Goal: Task Accomplishment & Management: Complete application form

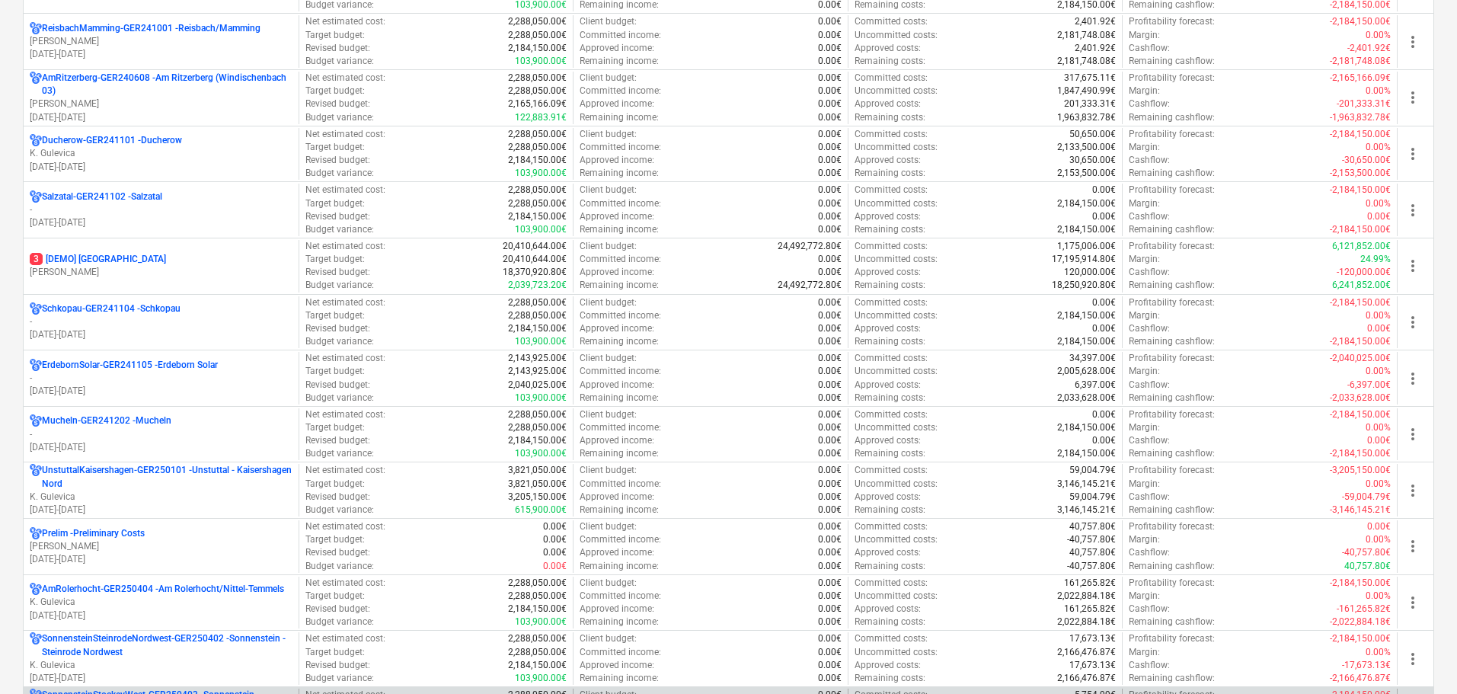
scroll to position [1447, 0]
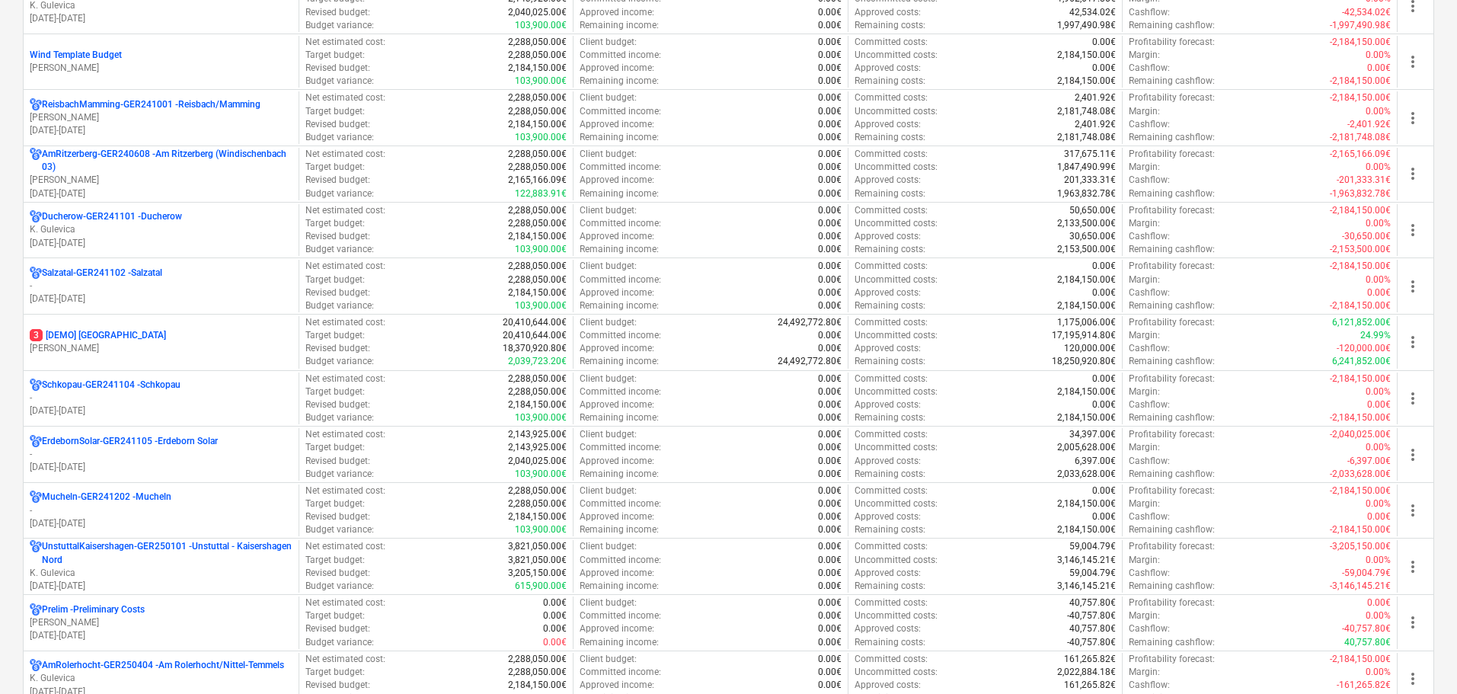
drag, startPoint x: 161, startPoint y: 235, endPoint x: 173, endPoint y: 235, distance: 12.2
click at [162, 235] on p "K. Gulevica" at bounding box center [161, 229] width 263 height 13
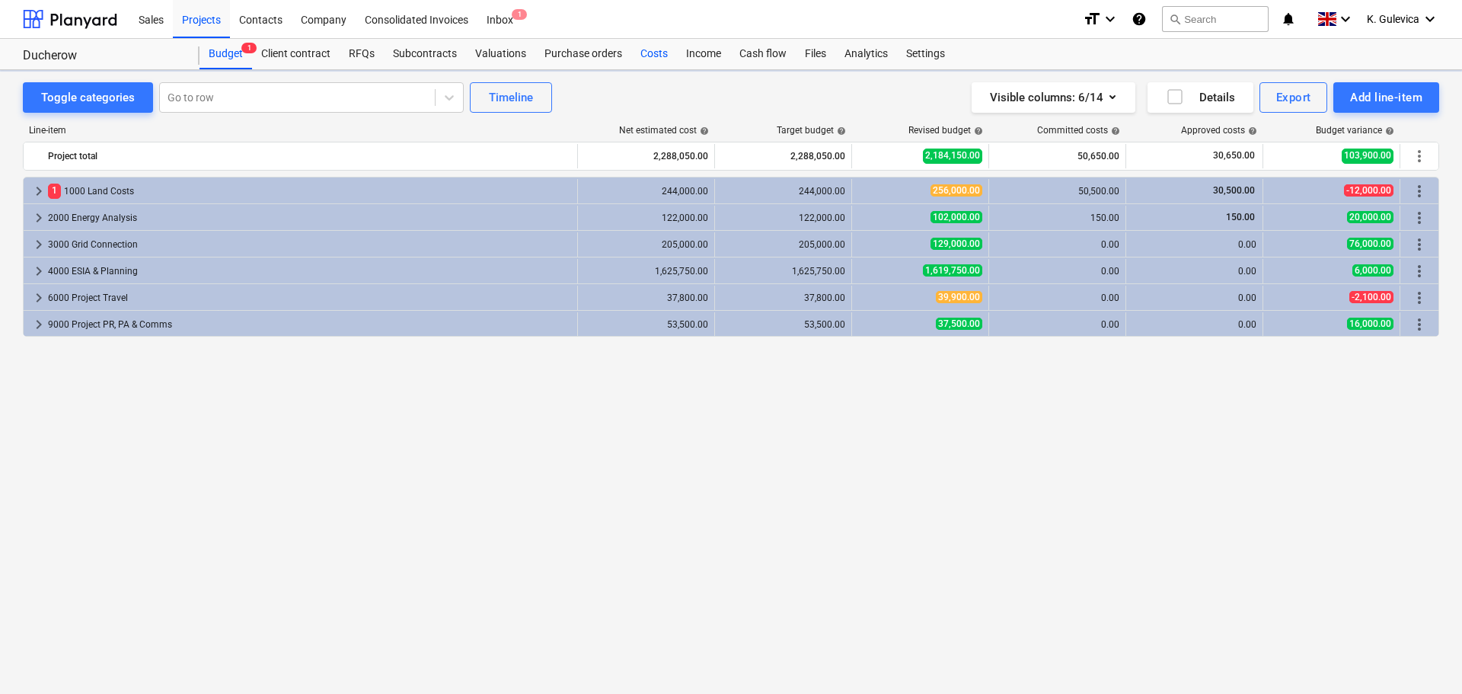
click at [648, 59] on div "Costs" at bounding box center [654, 54] width 46 height 30
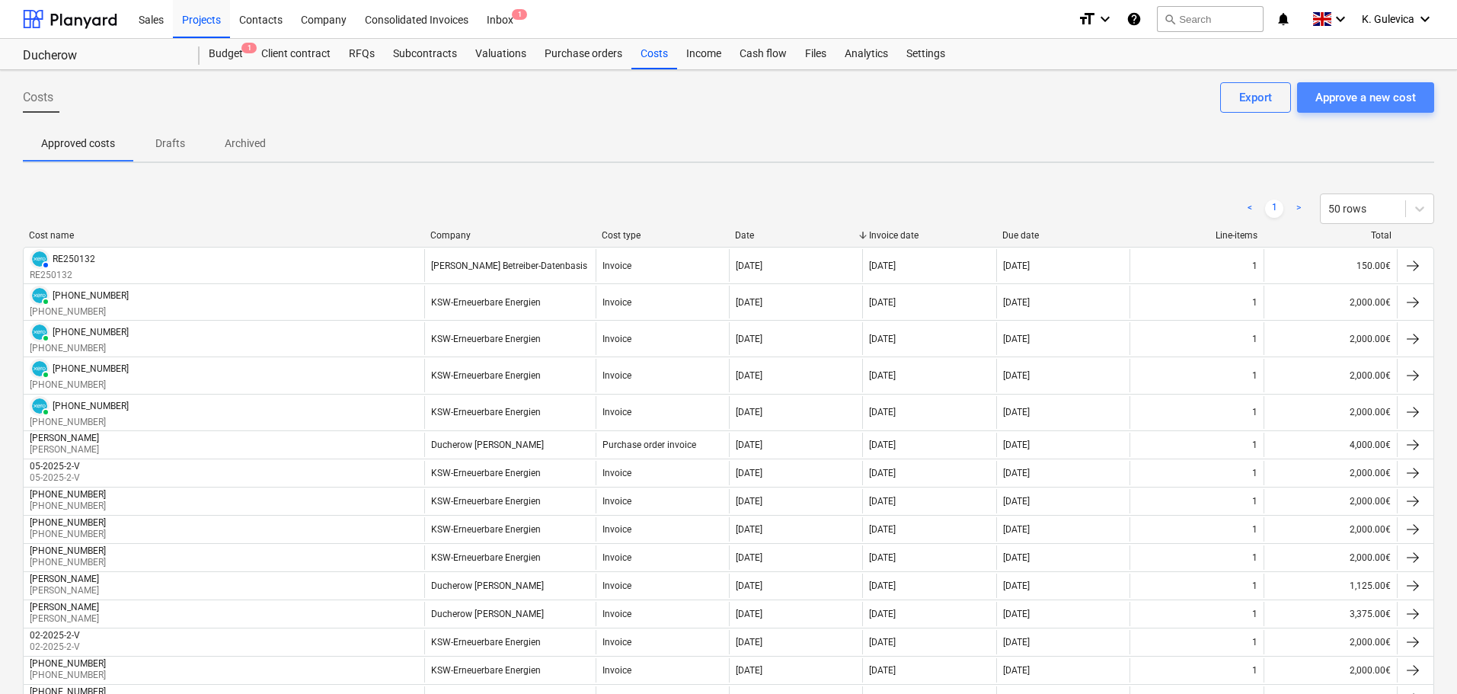
click at [1371, 98] on div "Approve a new cost" at bounding box center [1365, 98] width 101 height 20
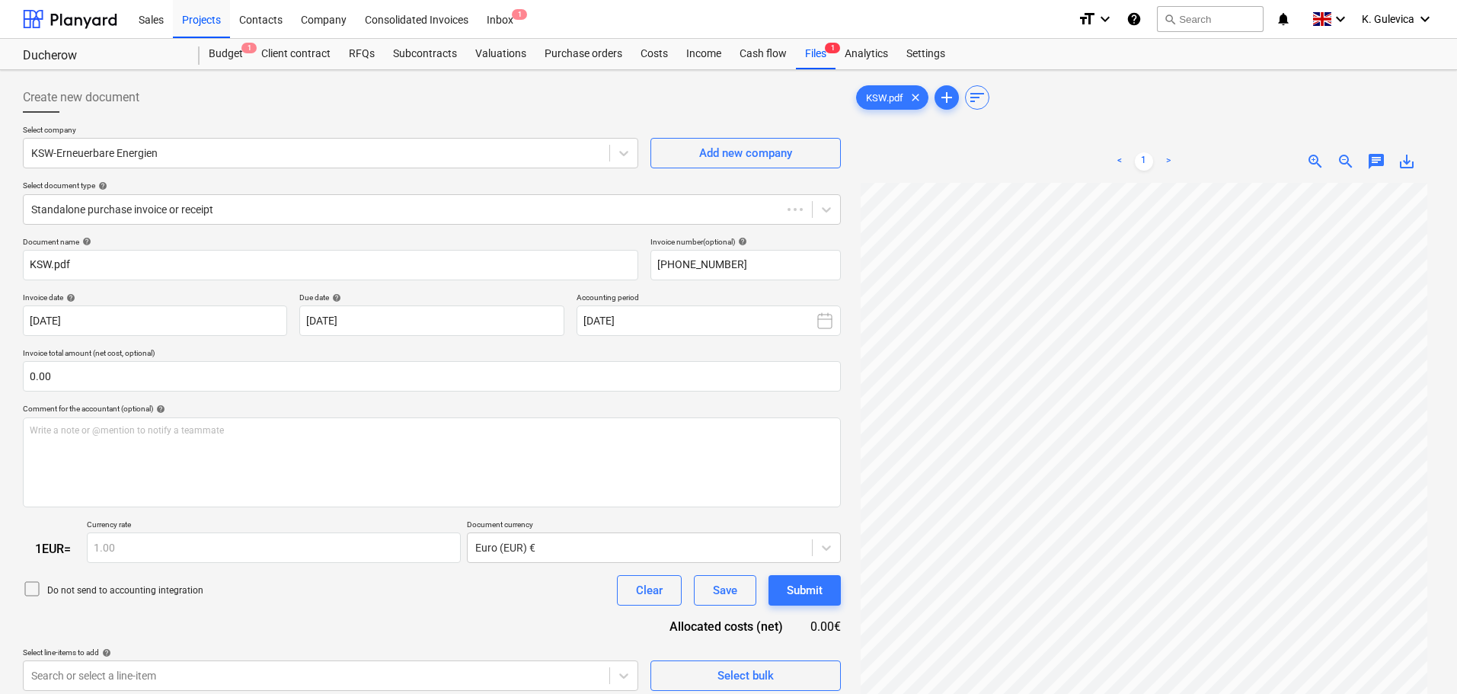
type input "[PHONE_NUMBER]"
type input "[DATE]"
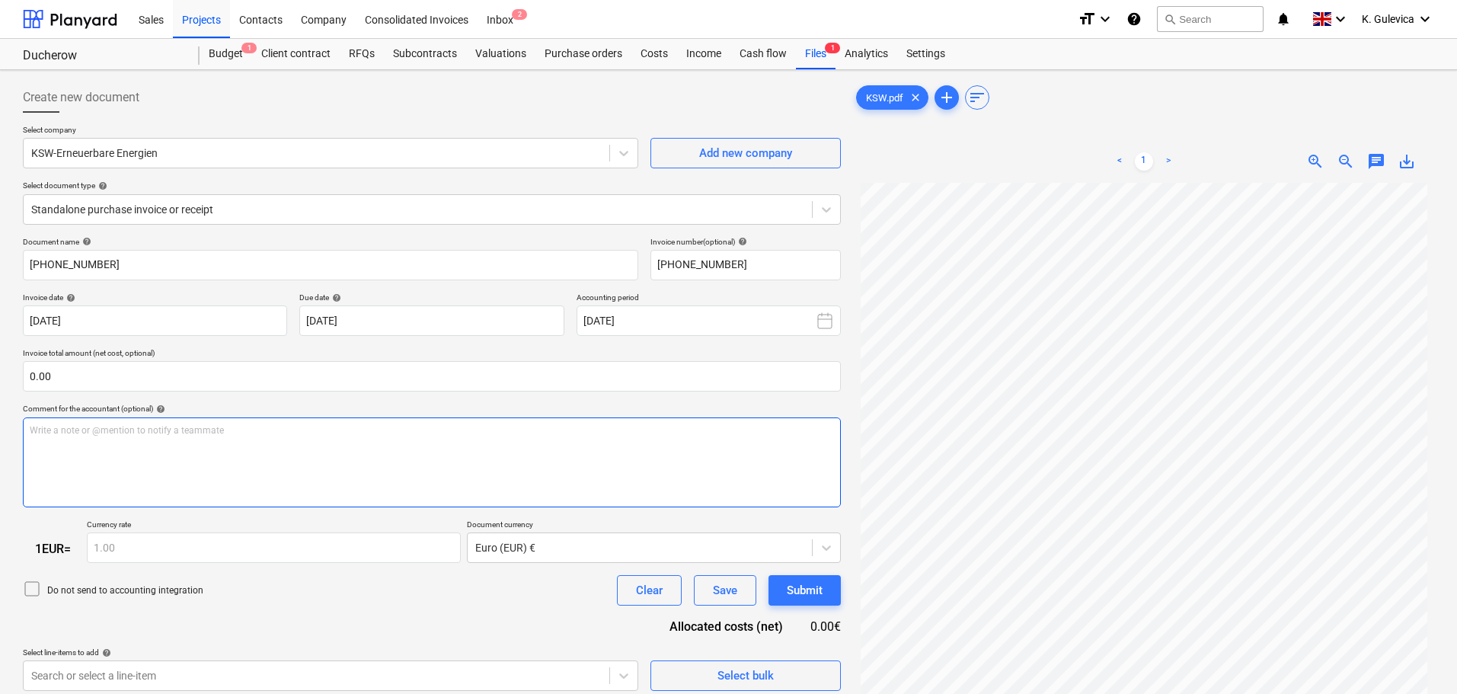
click at [285, 450] on div "Write a note or @mention to notify a teammate [PERSON_NAME]" at bounding box center [432, 462] width 818 height 90
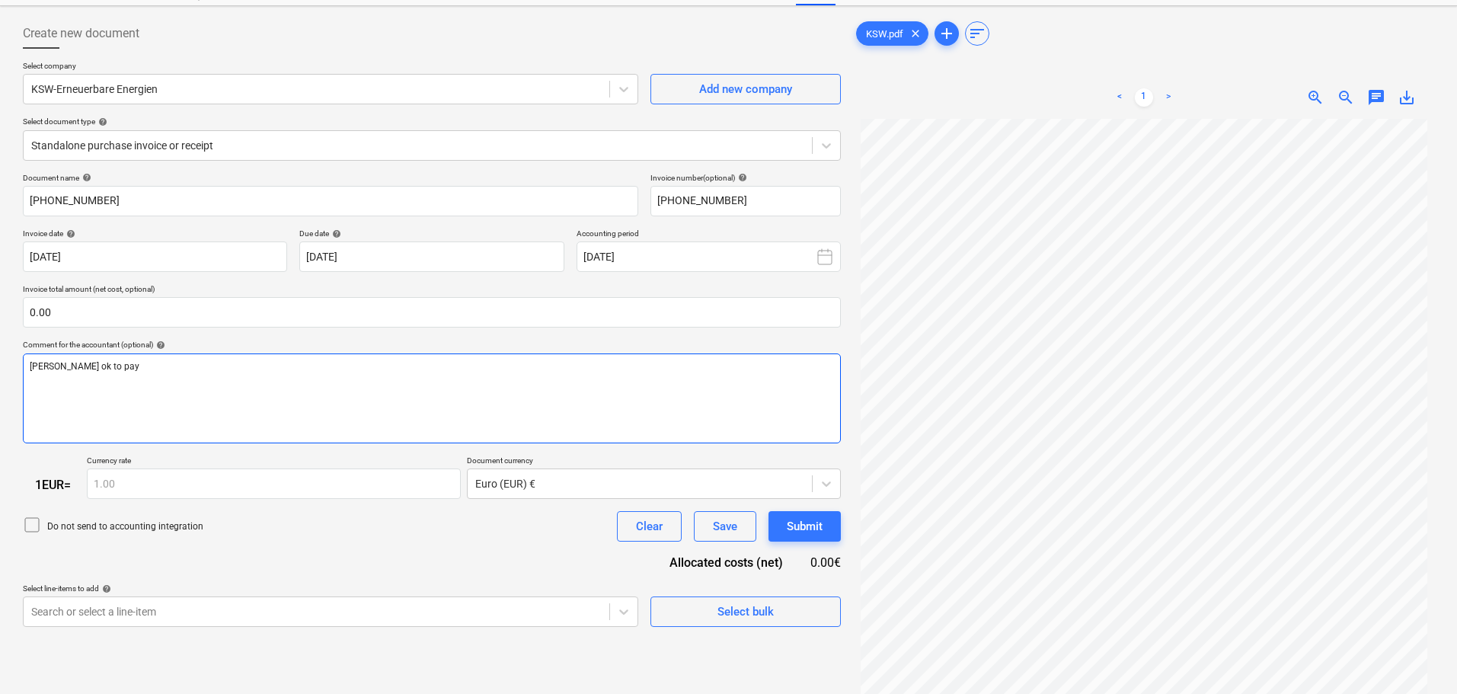
scroll to position [152, 0]
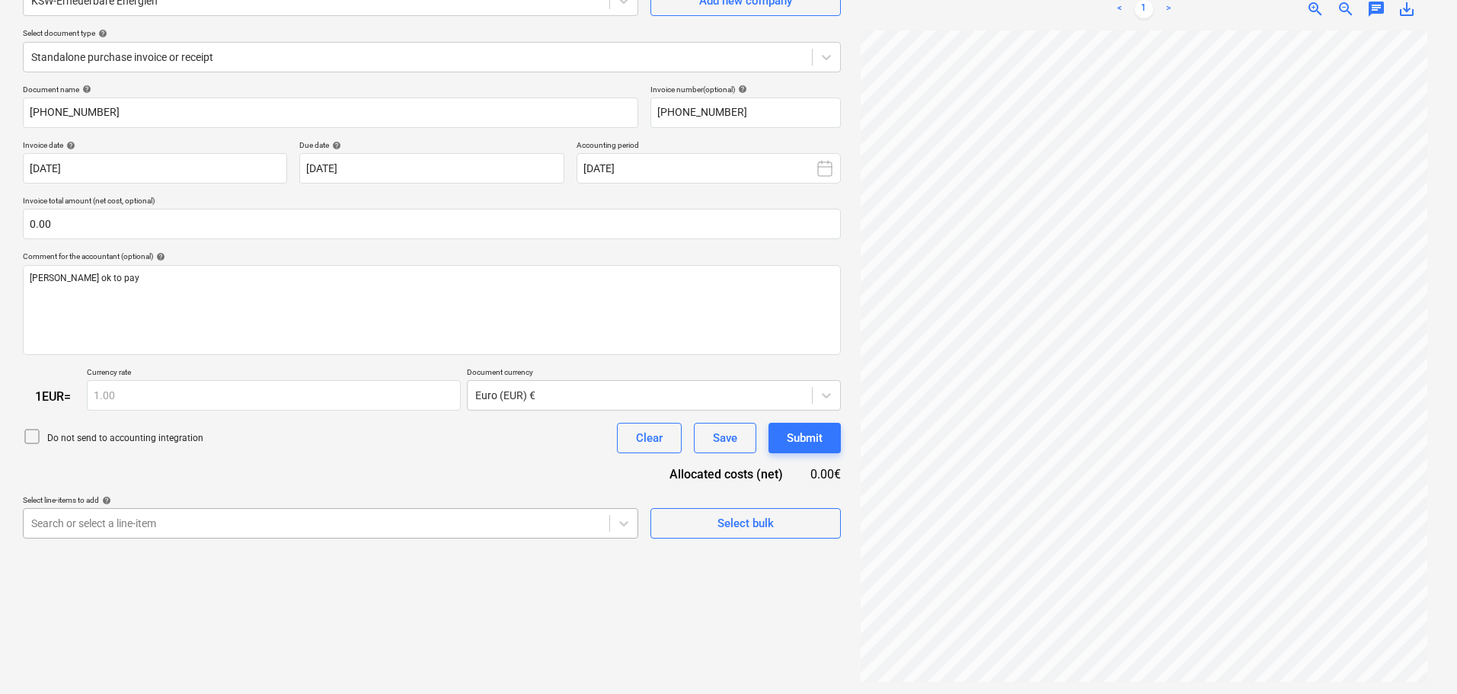
click at [279, 526] on body "Sales Projects Contacts Company Consolidated Invoices Inbox 2 format_size keybo…" at bounding box center [728, 195] width 1457 height 694
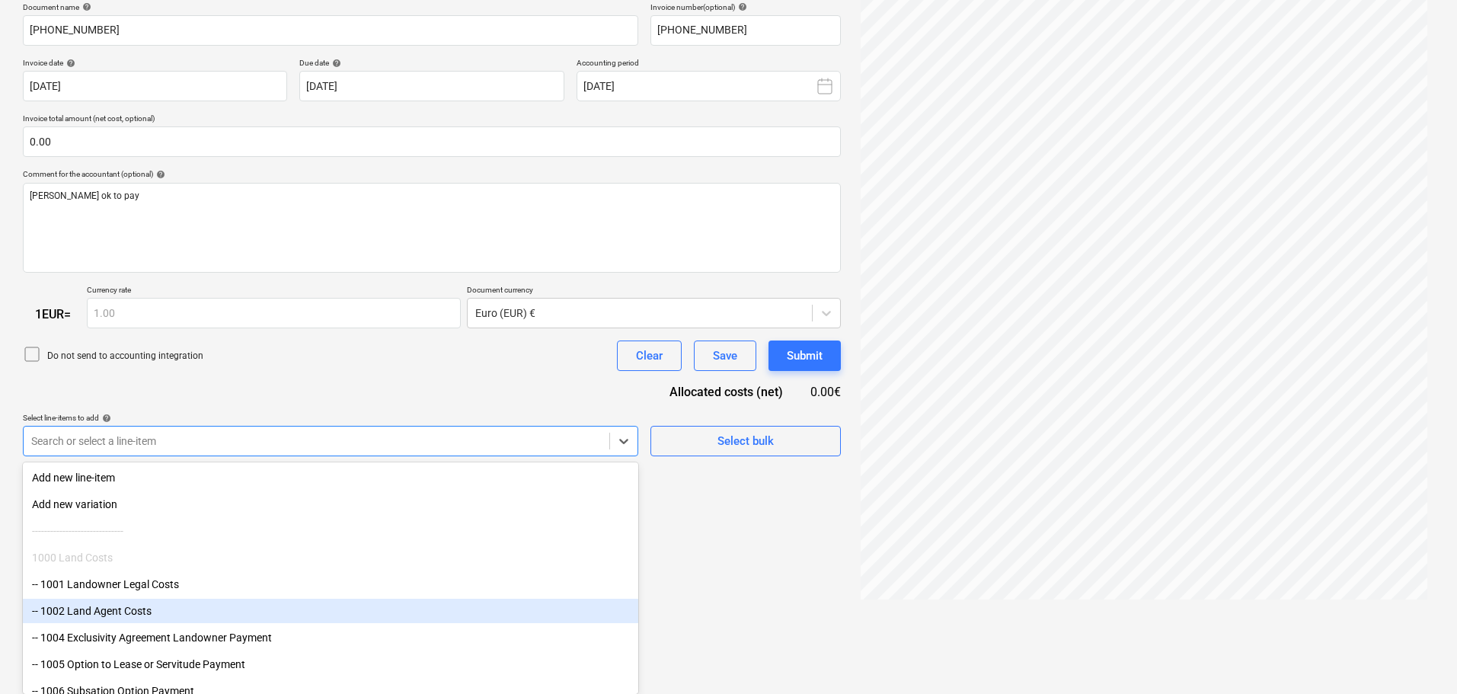
click at [94, 614] on div "-- 1002 Land Agent Costs" at bounding box center [330, 610] width 615 height 24
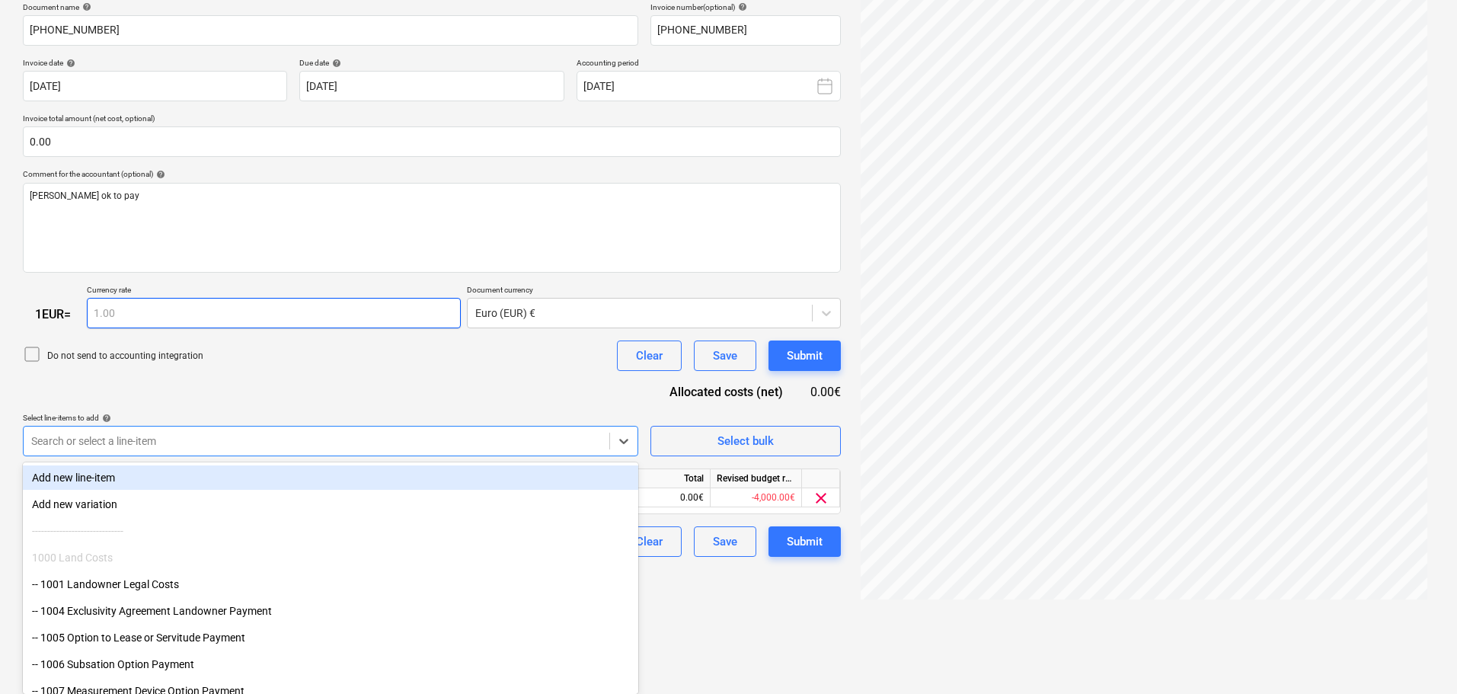
click at [324, 381] on div "Document name help [PHONE_NUMBER] Invoice number (optional) help [PHONE_NUMBER]…" at bounding box center [432, 279] width 818 height 555
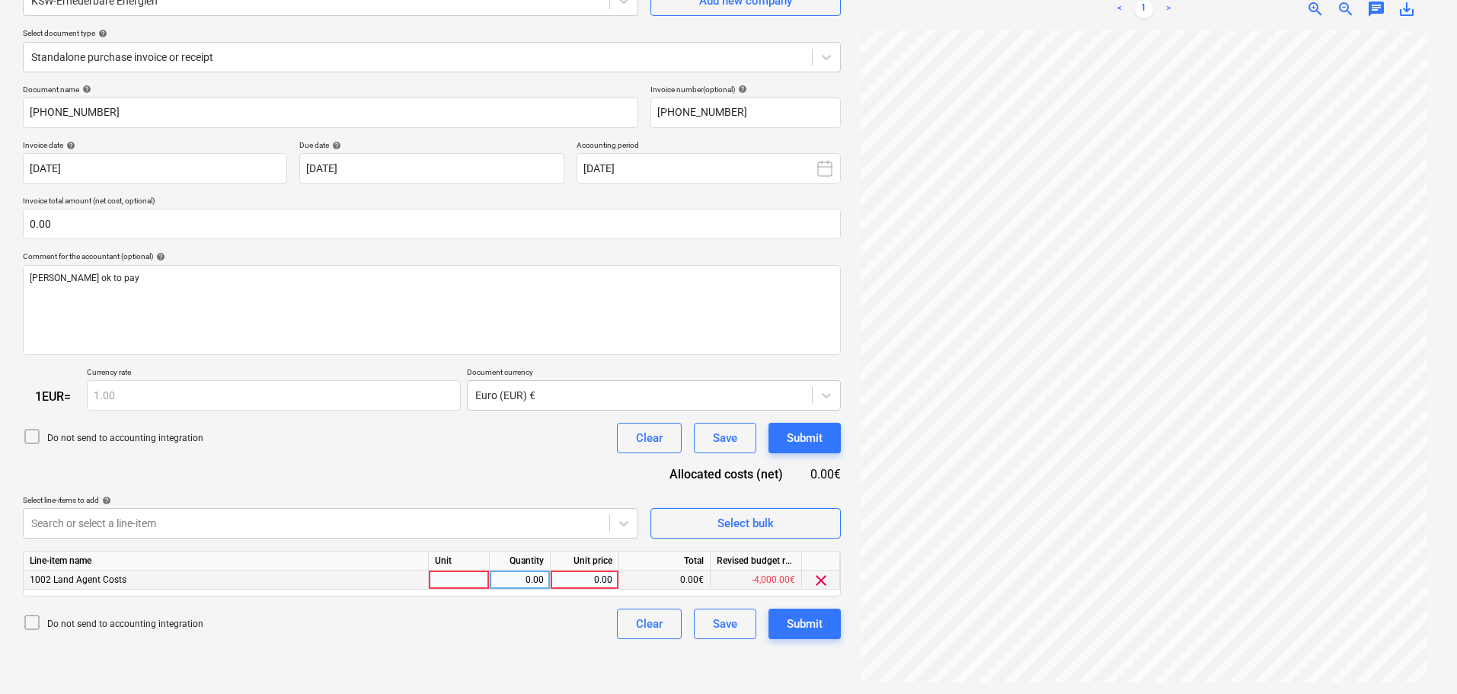
click at [605, 576] on div "0.00" at bounding box center [585, 579] width 56 height 19
type input "2000"
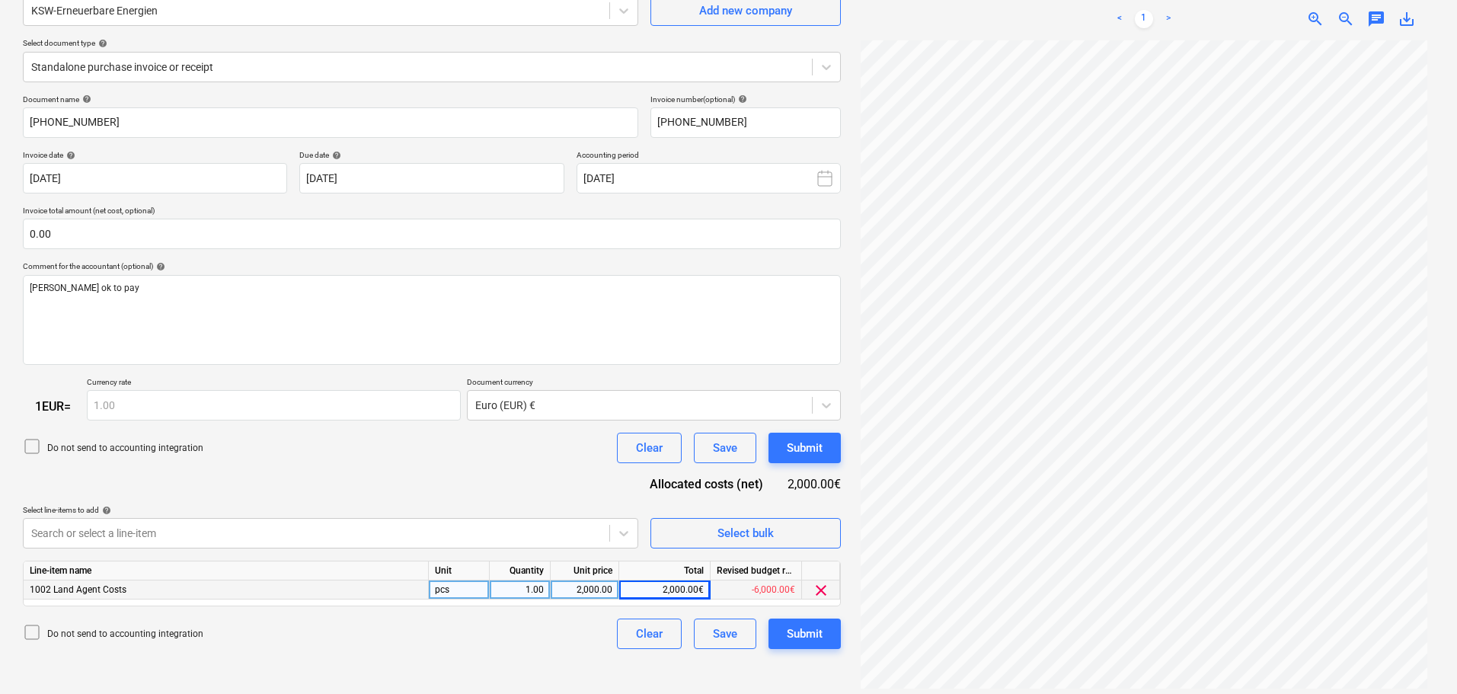
scroll to position [76, 0]
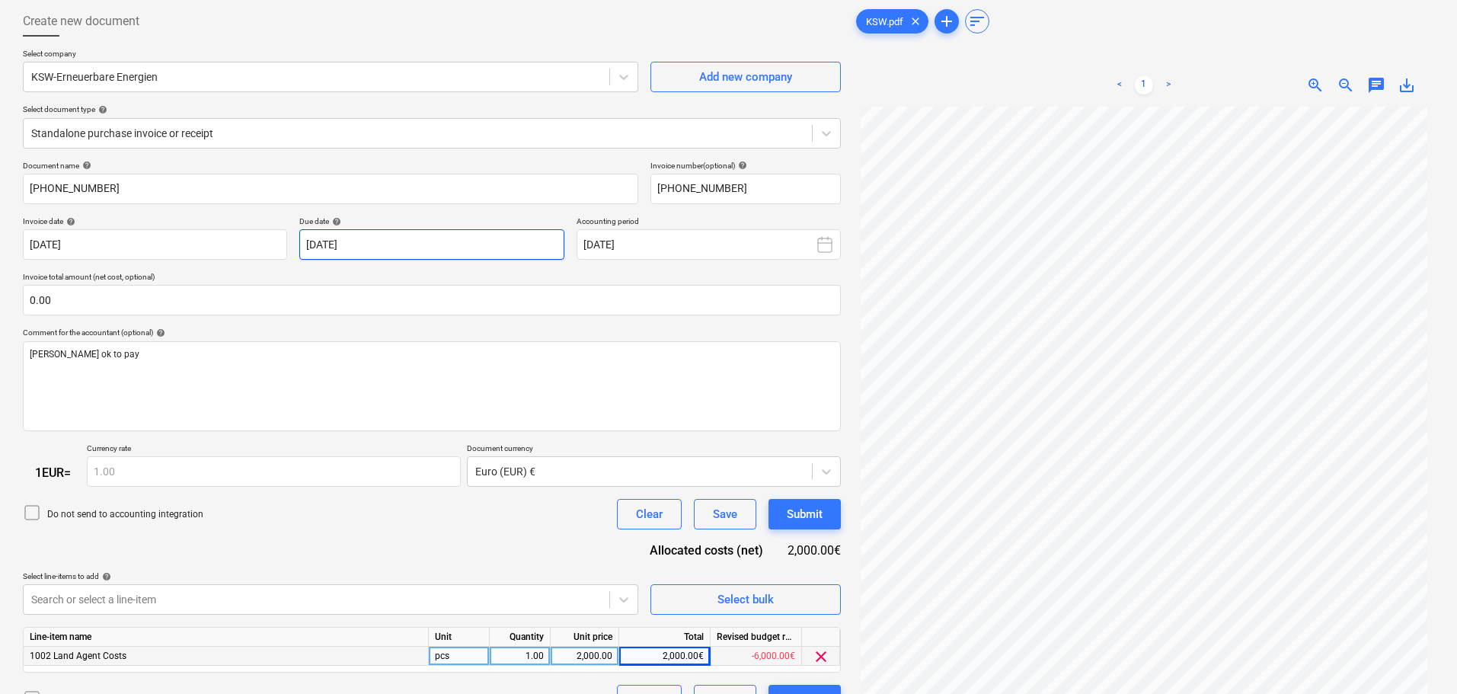
click at [519, 244] on body "Sales Projects Contacts Company Consolidated Invoices Inbox 2 format_size keybo…" at bounding box center [728, 271] width 1457 height 694
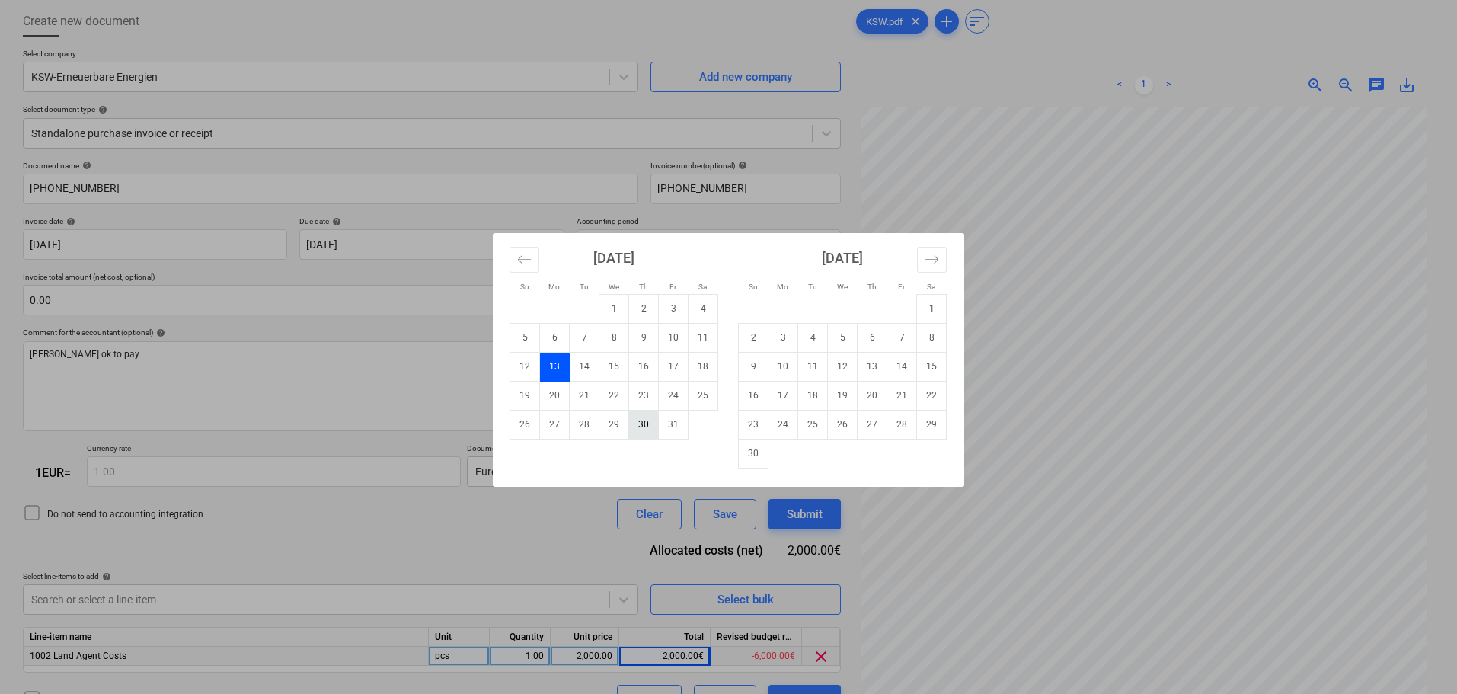
click at [646, 427] on td "30" at bounding box center [644, 424] width 30 height 29
click at [429, 246] on body "Sales Projects Contacts Company Consolidated Invoices Inbox 2 format_size keybo…" at bounding box center [728, 271] width 1457 height 694
click at [844, 365] on td "12" at bounding box center [843, 366] width 30 height 29
type input "[DATE]"
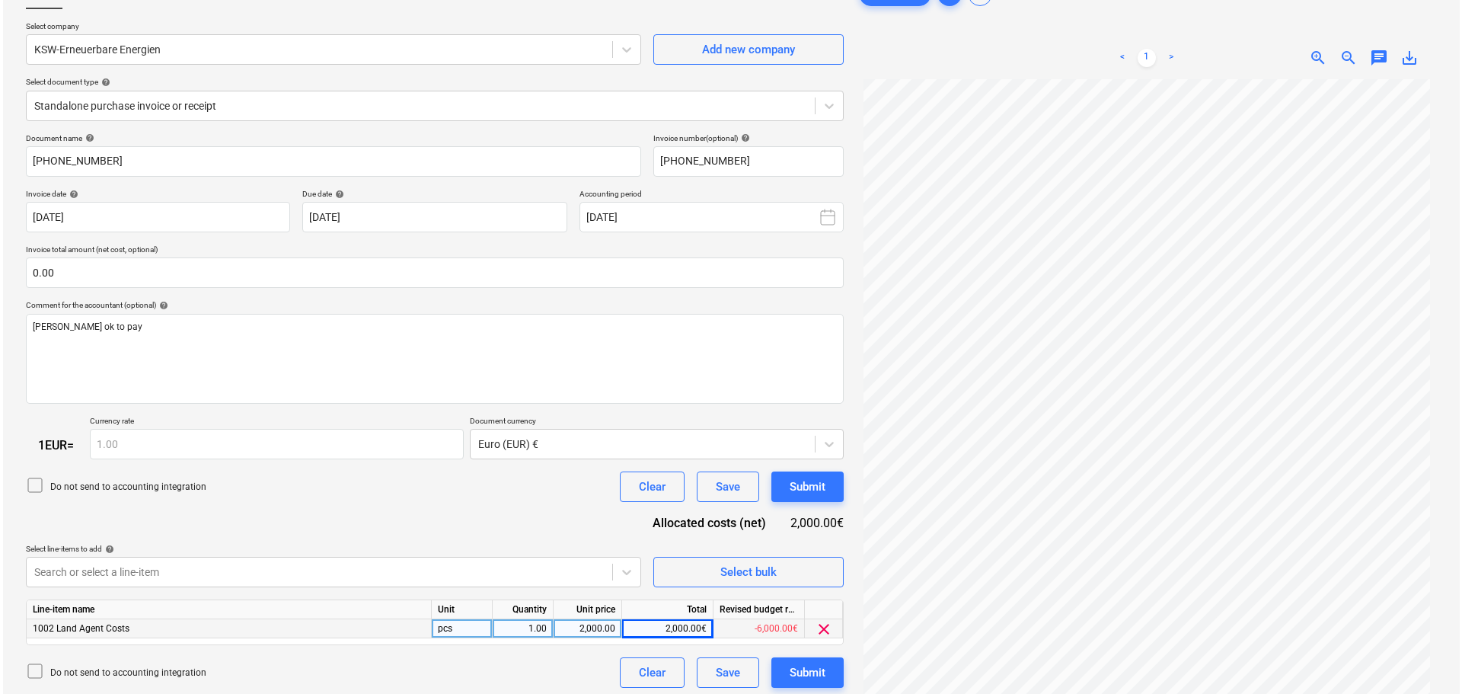
scroll to position [152, 0]
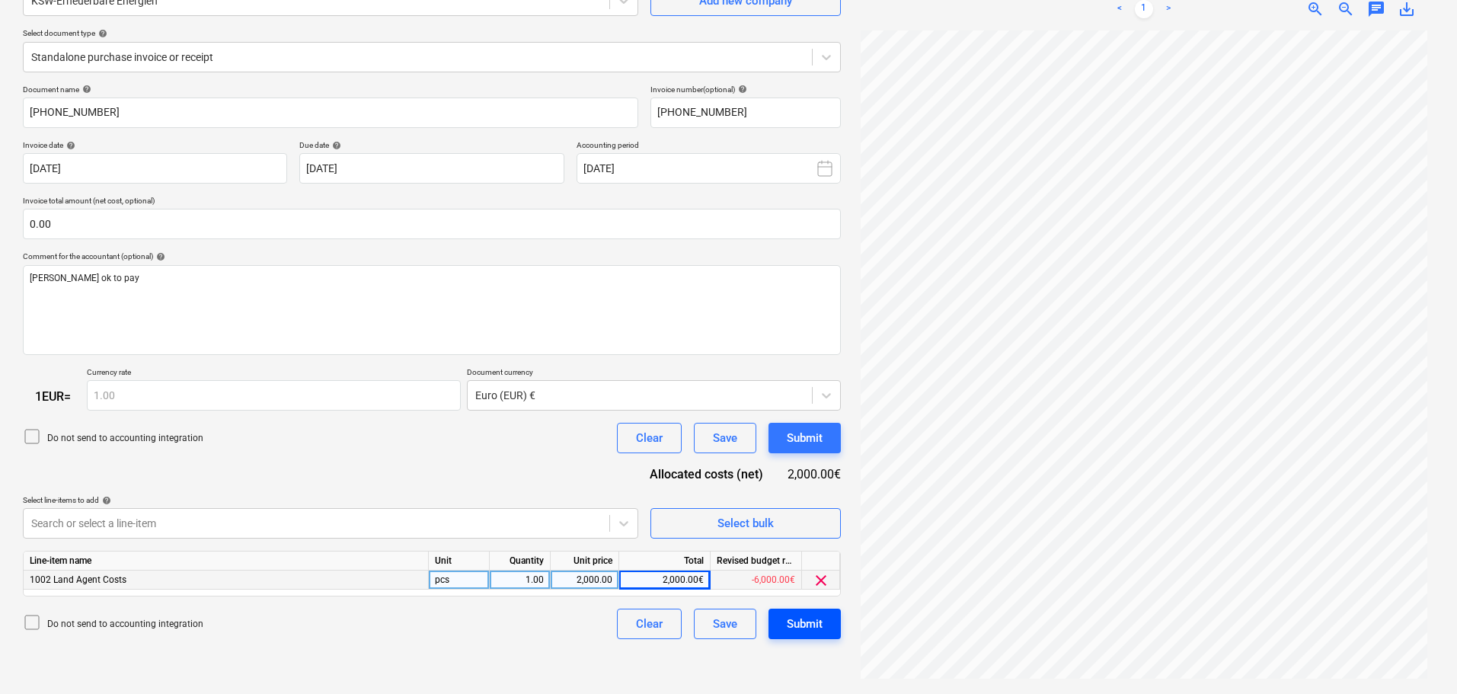
click at [806, 631] on div "Submit" at bounding box center [805, 624] width 36 height 20
